Goal: Task Accomplishment & Management: Manage account settings

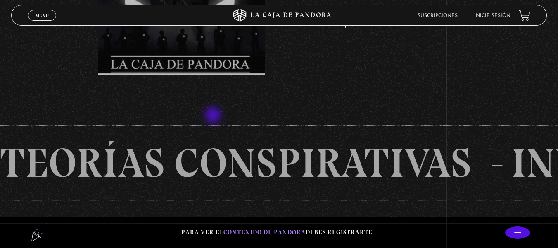
scroll to position [289, 0]
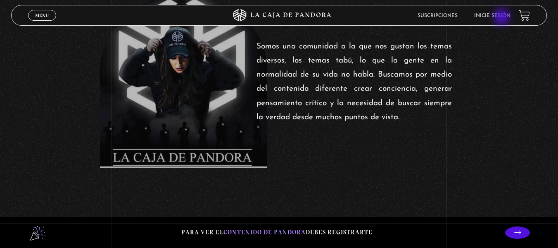
click at [503, 18] on li "Inicie sesión" at bounding box center [492, 15] width 36 height 13
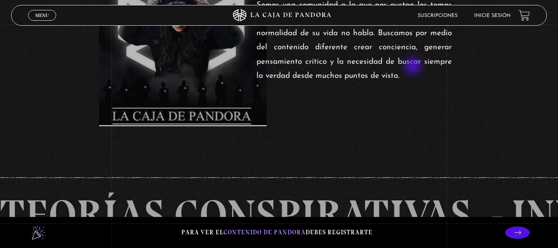
scroll to position [248, 0]
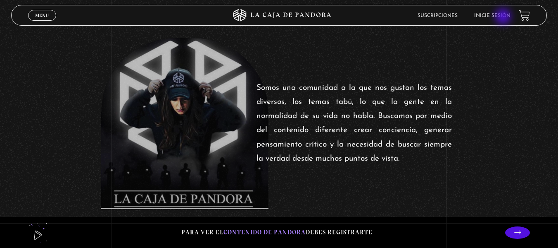
click at [504, 17] on link "Inicie sesión" at bounding box center [492, 15] width 36 height 5
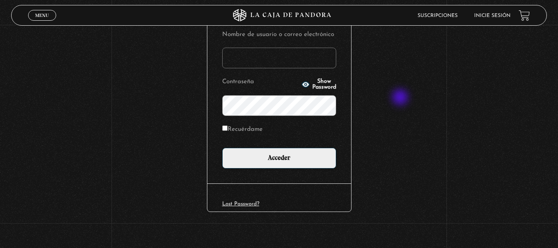
scroll to position [113, 0]
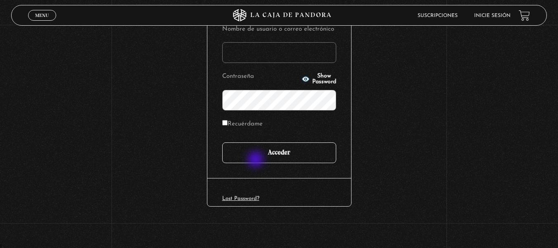
type input "johana07c@gmail.com"
click at [258, 157] on input "Acceder" at bounding box center [279, 152] width 114 height 21
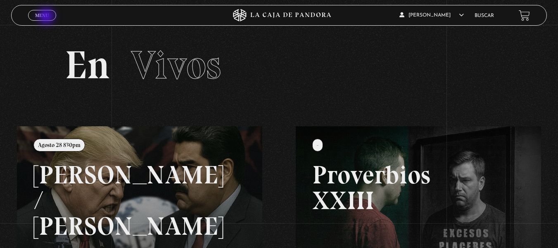
click at [47, 17] on span "Menu" at bounding box center [42, 15] width 14 height 5
